Goal: Register for event/course

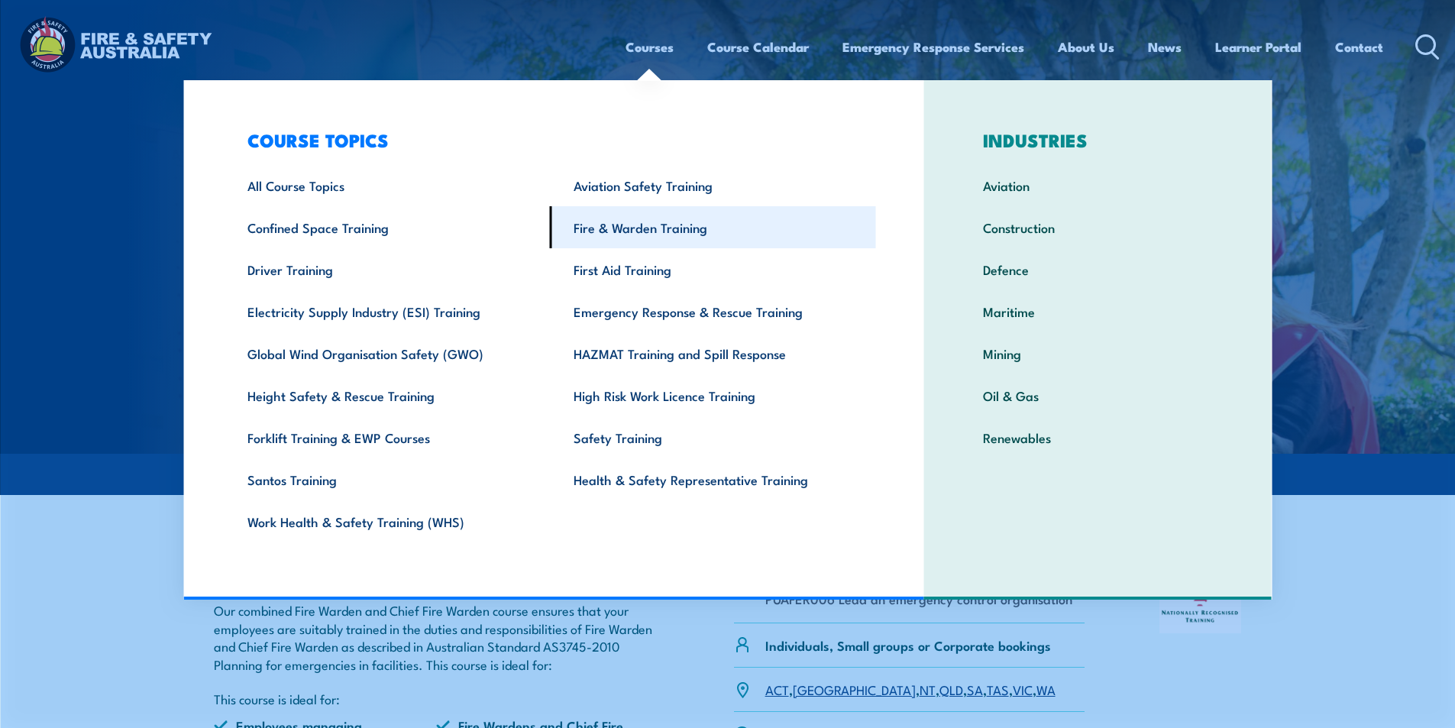
click at [642, 228] on link "Fire & Warden Training" at bounding box center [713, 227] width 326 height 42
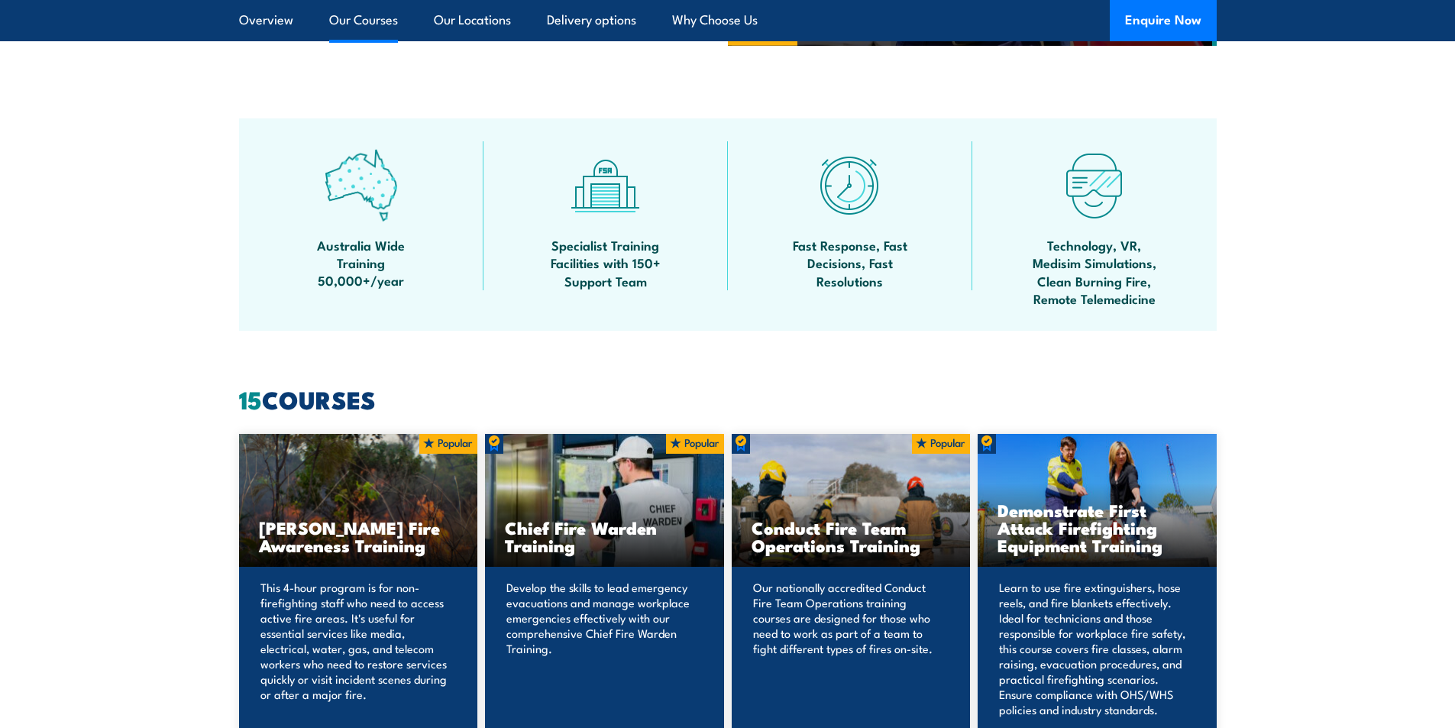
scroll to position [1298, 0]
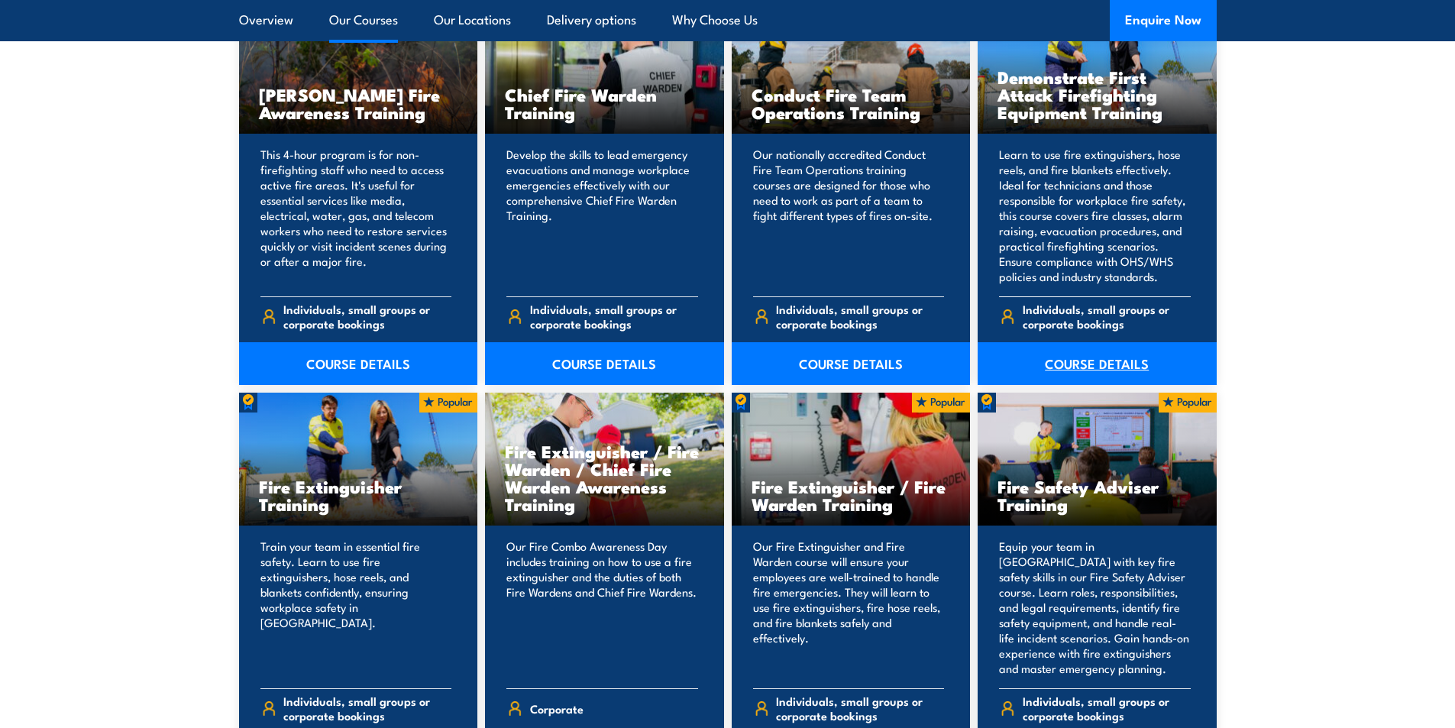
click at [1097, 361] on link "COURSE DETAILS" at bounding box center [1096, 363] width 239 height 43
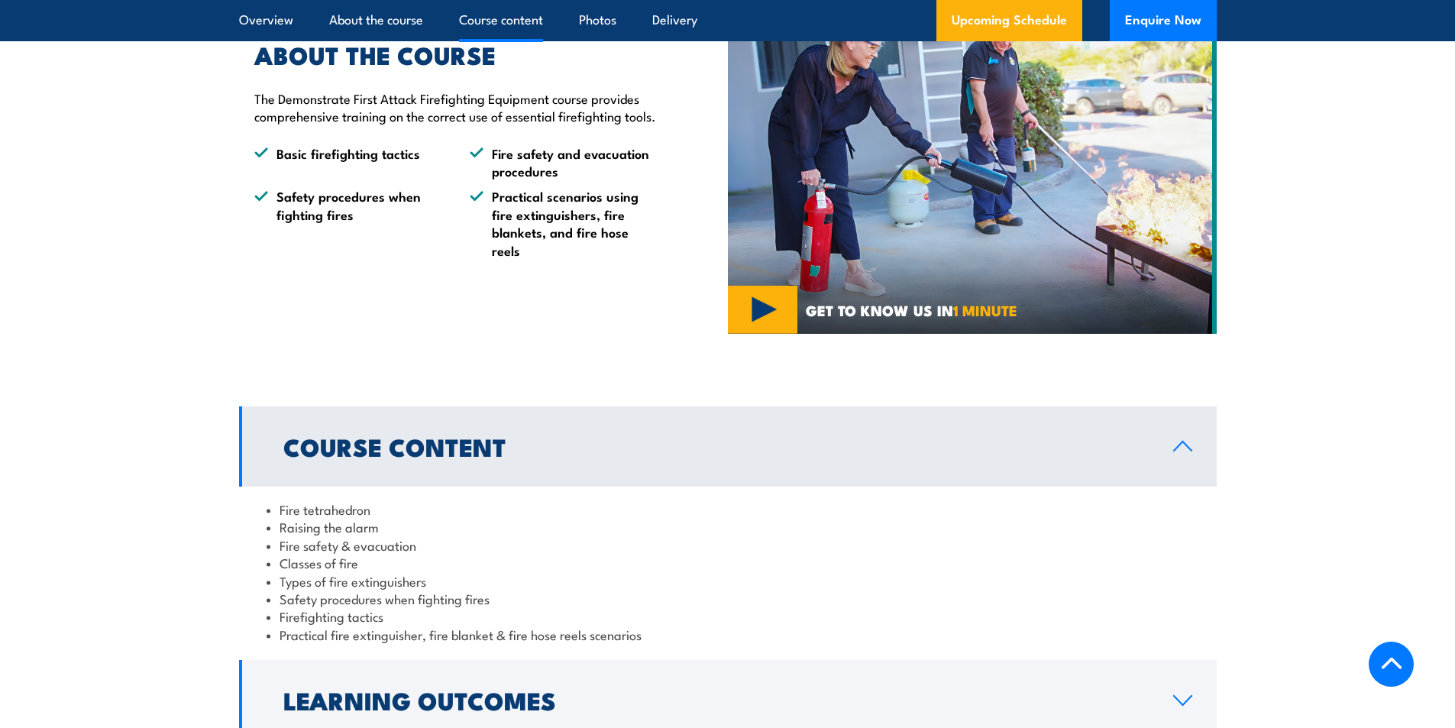
scroll to position [1934, 0]
